Goal: Contribute content: Add original content to the website for others to see

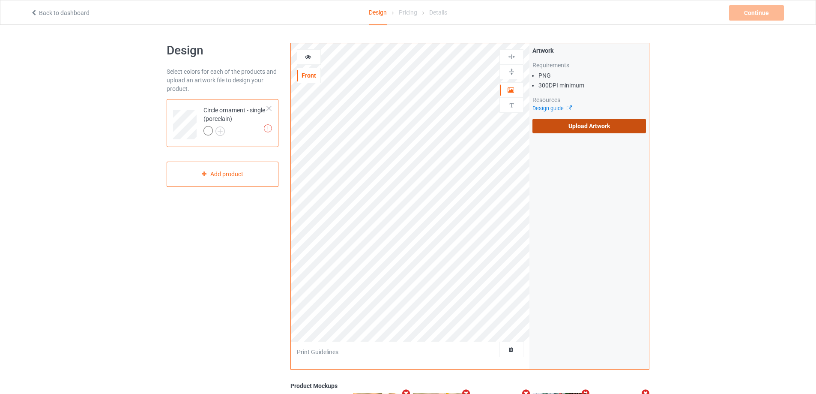
click at [581, 127] on label "Upload Artwork" at bounding box center [589, 126] width 114 height 15
click at [0, 0] on input "Upload Artwork" at bounding box center [0, 0] width 0 height 0
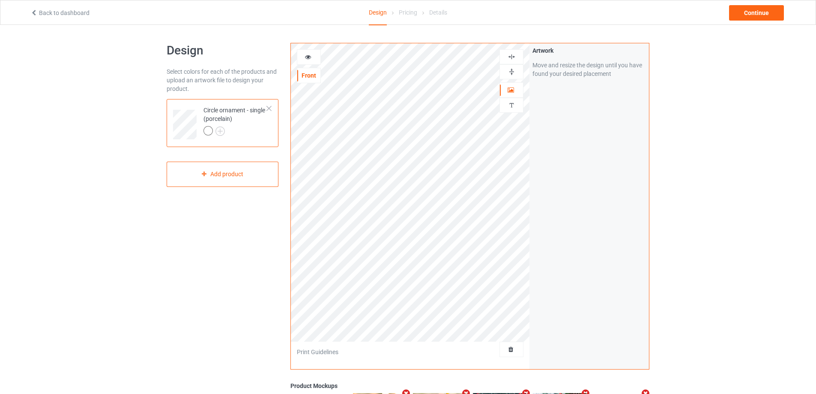
click at [510, 70] on img at bounding box center [512, 72] width 8 height 8
click at [514, 53] on img at bounding box center [512, 57] width 8 height 8
click at [511, 70] on img at bounding box center [512, 72] width 8 height 8
click at [511, 53] on img at bounding box center [512, 57] width 8 height 8
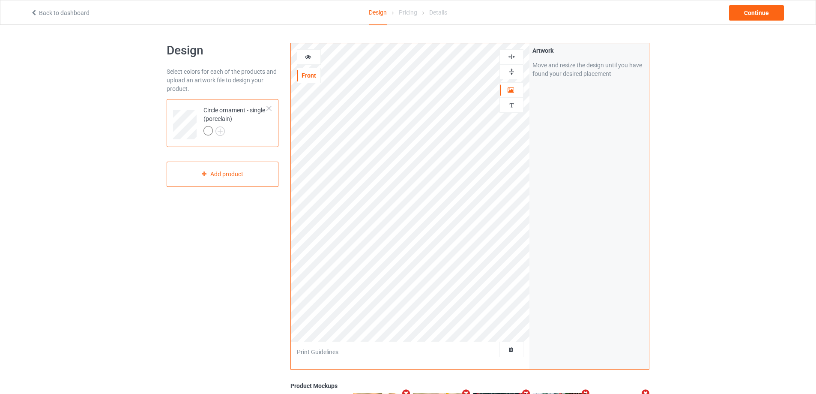
click at [311, 58] on icon at bounding box center [308, 56] width 7 height 6
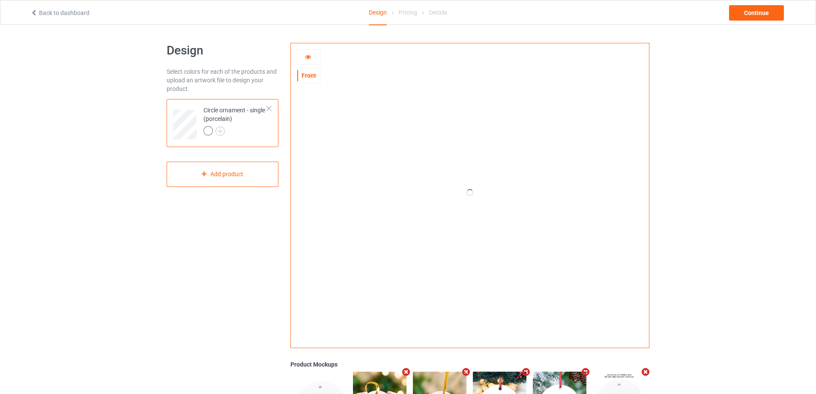
click at [311, 58] on icon at bounding box center [308, 56] width 7 height 6
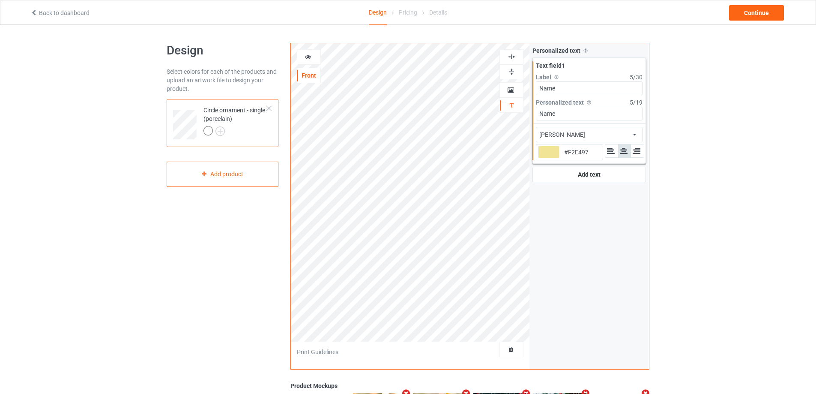
click at [549, 150] on div at bounding box center [548, 152] width 21 height 12
click at [549, 158] on input "#f2e497" at bounding box center [548, 164] width 21 height 12
type input "#bfb997"
type input "#BFB997"
type input "#c1bb9a"
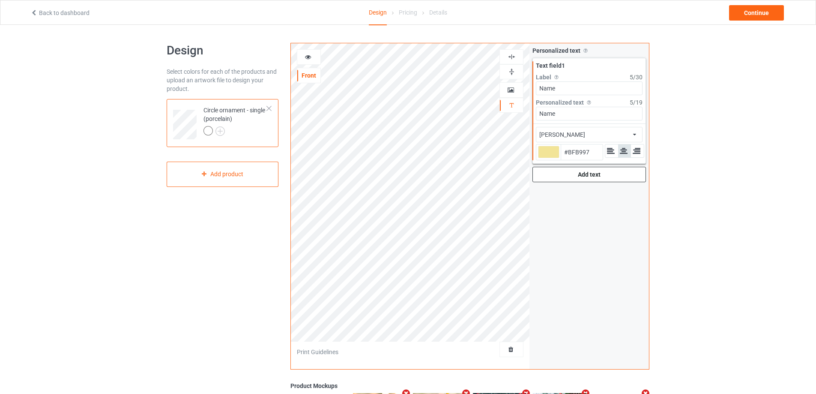
type input "#C1BB9A"
type input "#dedbca"
type input "#DEDBCA"
type input "#ffffff"
type input "#FFFFFF"
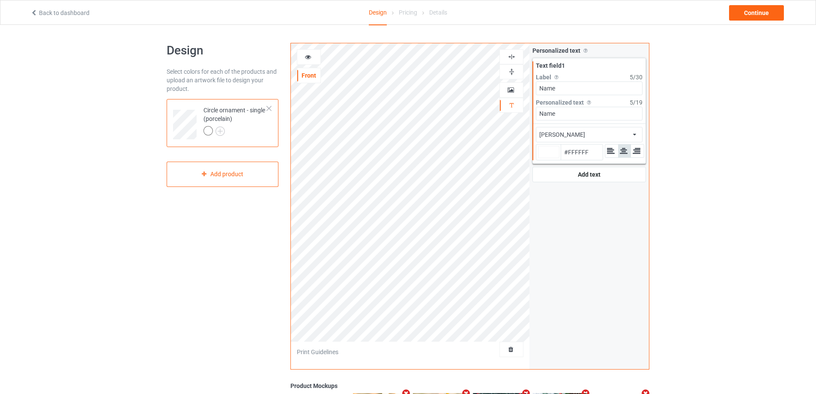
type input "#ffffff"
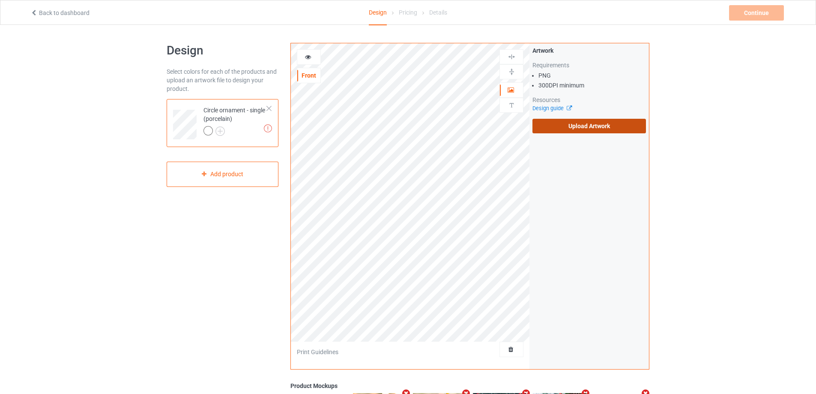
click at [561, 126] on label "Upload Artwork" at bounding box center [589, 126] width 114 height 15
click at [0, 0] on input "Upload Artwork" at bounding box center [0, 0] width 0 height 0
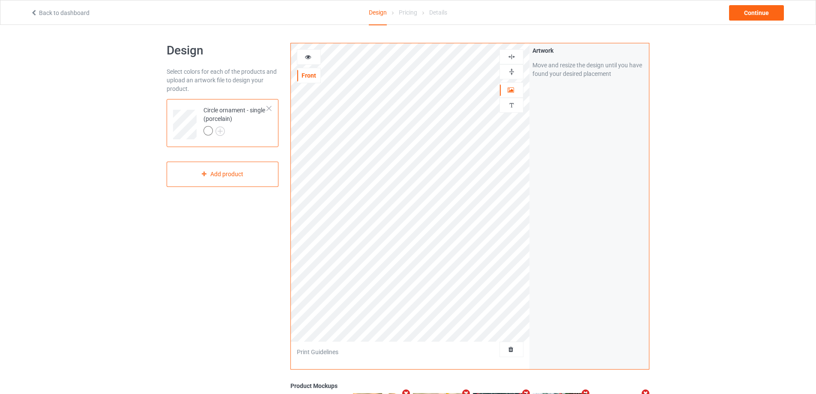
drag, startPoint x: 508, startPoint y: 72, endPoint x: 515, endPoint y: 61, distance: 12.5
click at [508, 72] on img at bounding box center [512, 72] width 8 height 8
click at [515, 57] on img at bounding box center [512, 57] width 8 height 8
click at [312, 55] on div at bounding box center [308, 57] width 23 height 9
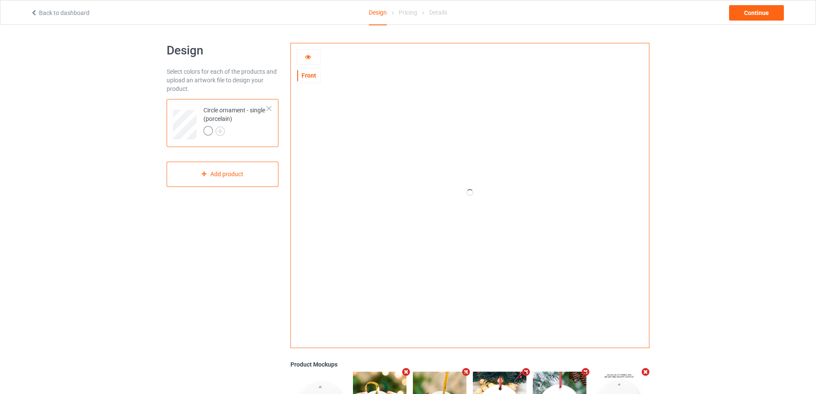
click at [309, 55] on icon at bounding box center [308, 56] width 7 height 6
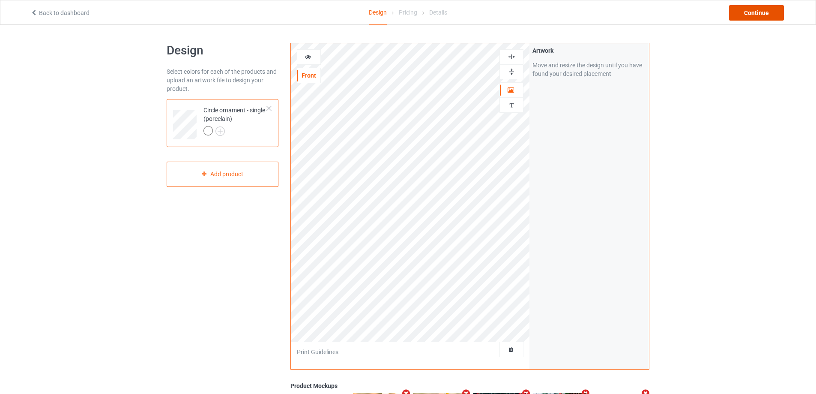
click at [752, 19] on div "Continue" at bounding box center [756, 12] width 55 height 15
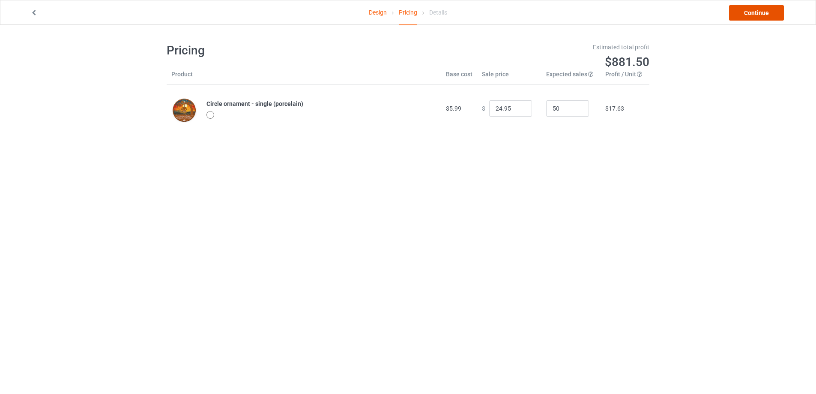
click at [752, 19] on link "Continue" at bounding box center [756, 12] width 55 height 15
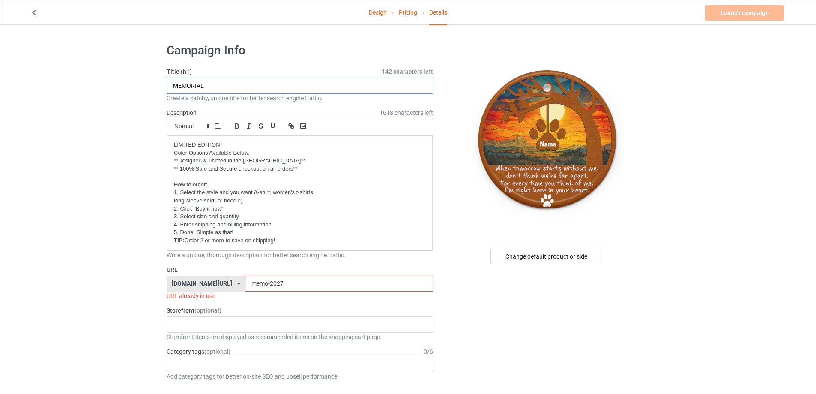
click at [231, 84] on input "MEMORIAL" at bounding box center [300, 86] width 266 height 16
type input "Dog Loves"
click at [280, 281] on input "memo-2027" at bounding box center [339, 283] width 188 height 16
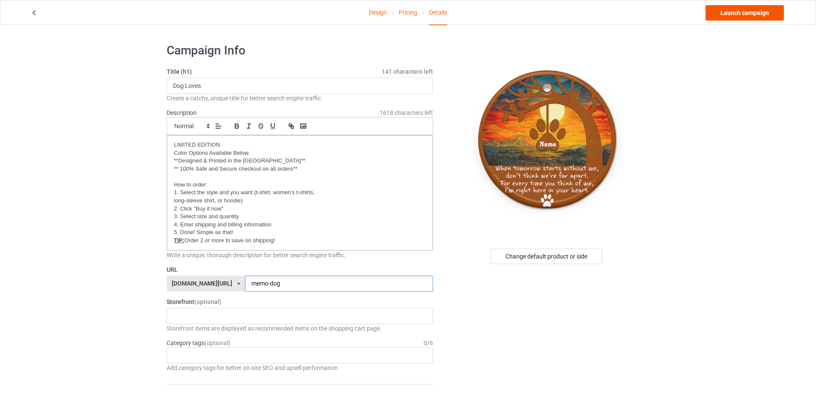
type input "memo-dog"
click at [735, 16] on link "Launch campaign" at bounding box center [745, 12] width 78 height 15
